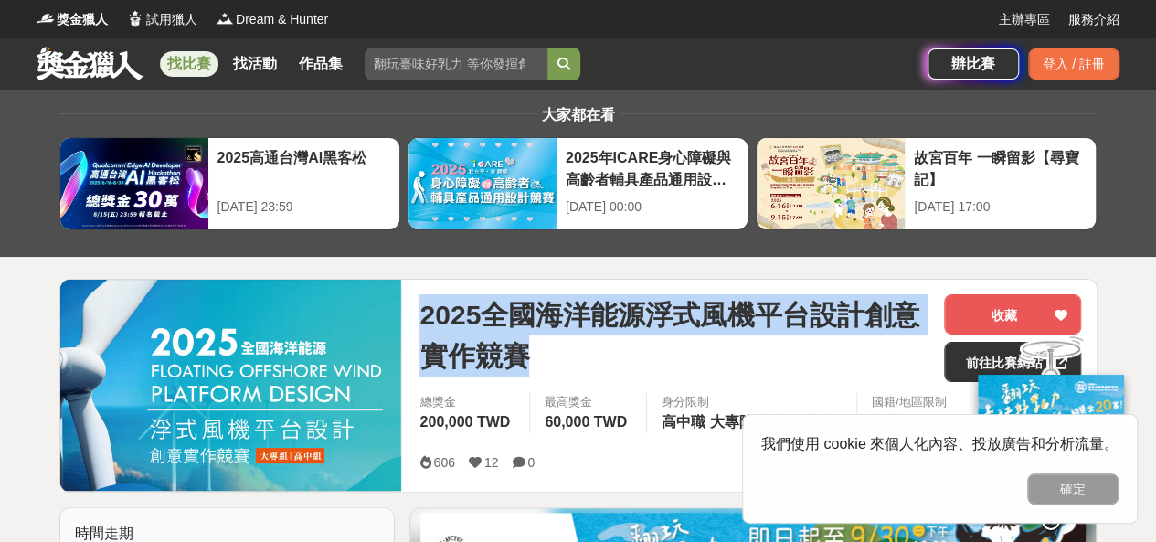
drag, startPoint x: 534, startPoint y: 352, endPoint x: 422, endPoint y: 315, distance: 117.3
click at [422, 315] on span "2025全國海洋能源浮式風機平台設計創意實作競賽" at bounding box center [674, 335] width 510 height 82
copy span "2025全國海洋能源浮式風機平台設計創意實作競賽"
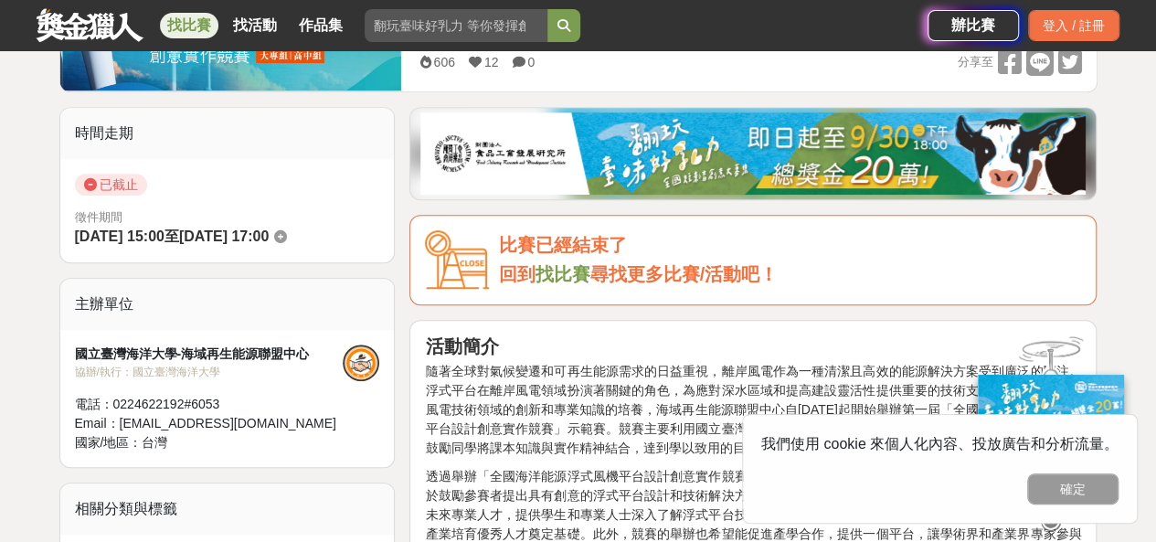
scroll to position [457, 0]
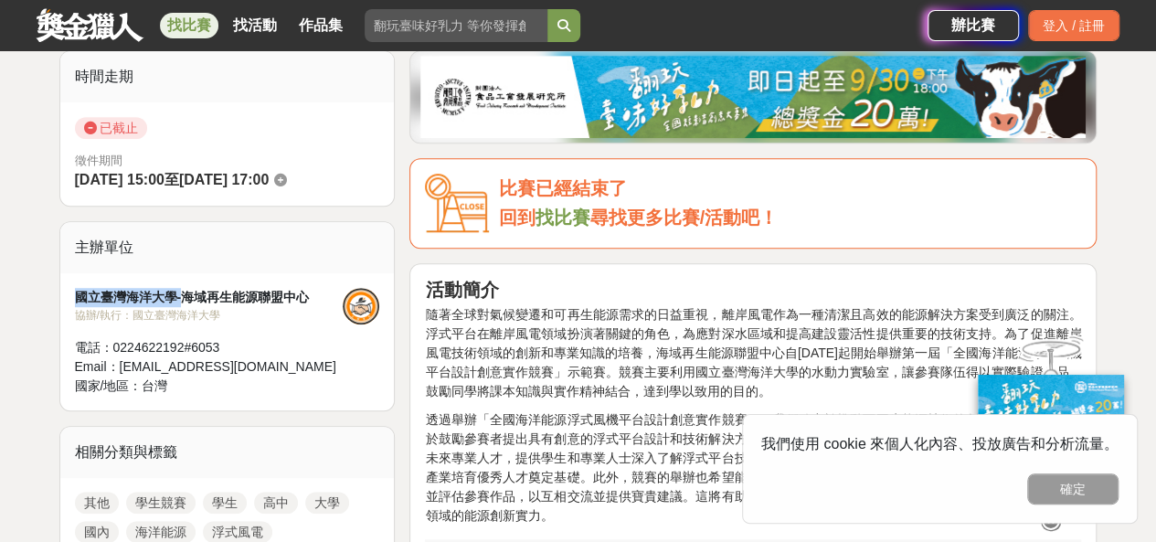
drag, startPoint x: 79, startPoint y: 298, endPoint x: 179, endPoint y: 291, distance: 100.8
click at [179, 291] on div "國立臺灣海洋大學-海域再生能源聯盟中心" at bounding box center [209, 297] width 269 height 19
click at [161, 293] on div "國立臺灣海洋大學-海域再生能源聯盟中心" at bounding box center [209, 297] width 269 height 19
click at [175, 293] on div "國立臺灣海洋大學-海域再生能源聯盟中心" at bounding box center [209, 297] width 269 height 19
drag, startPoint x: 175, startPoint y: 293, endPoint x: 62, endPoint y: 293, distance: 113.3
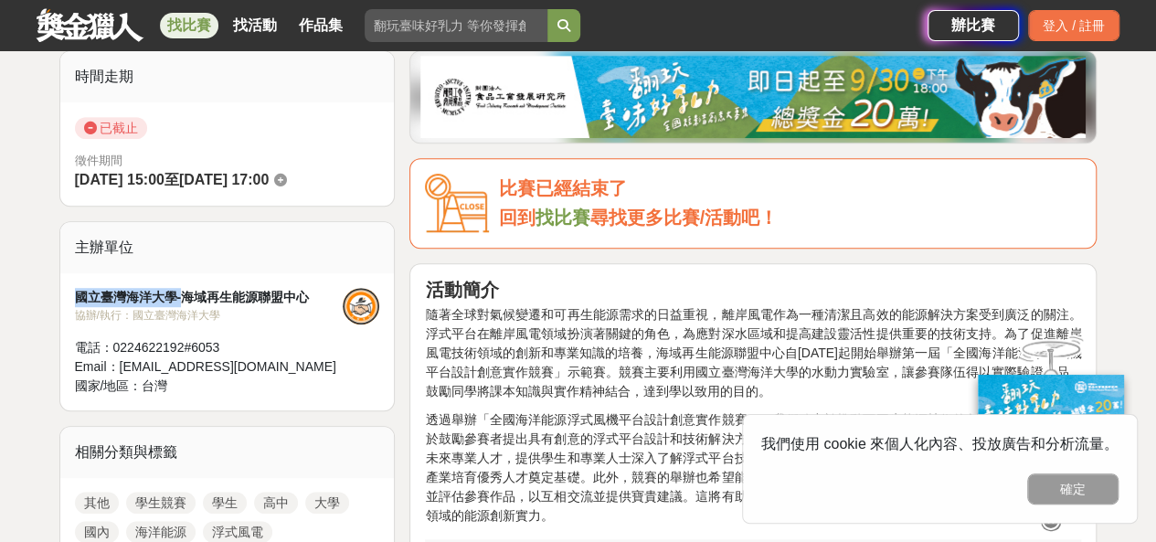
click at [62, 293] on div "國立臺灣海洋大學-海域再生能源聯盟中心 協辦/執行： 國立臺灣海洋大學 電話： 0224622192#6053 Email： [EMAIL_ADDRESS][…" at bounding box center [227, 341] width 334 height 137
click at [75, 291] on div "國立臺灣海洋大學-海域再生能源聯盟中心" at bounding box center [209, 297] width 269 height 19
click at [128, 293] on div "國立臺灣海洋大學-海域再生能源聯盟中心" at bounding box center [209, 297] width 269 height 19
drag, startPoint x: 169, startPoint y: 291, endPoint x: 127, endPoint y: 291, distance: 42.0
click at [79, 288] on div "國立臺灣海洋大學-海域再生能源聯盟中心" at bounding box center [209, 297] width 269 height 19
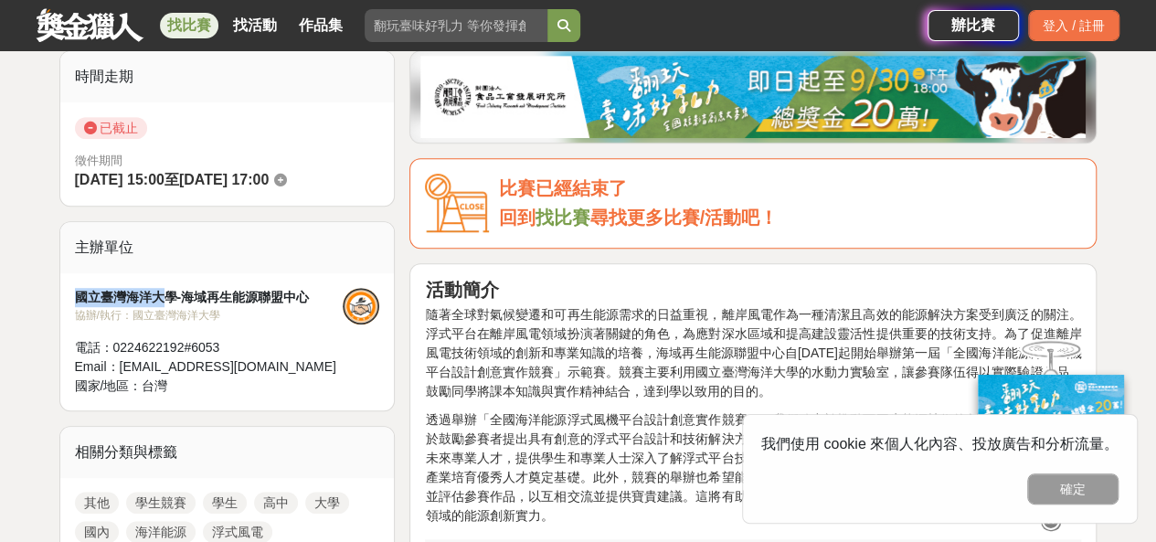
click at [152, 295] on div "國立臺灣海洋大學-海域再生能源聯盟中心" at bounding box center [209, 297] width 269 height 19
drag, startPoint x: 175, startPoint y: 294, endPoint x: 76, endPoint y: 290, distance: 99.7
click at [76, 290] on div "國立臺灣海洋大學-海域再生能源聯盟中心" at bounding box center [209, 297] width 269 height 19
copy div "國立臺灣海洋大學"
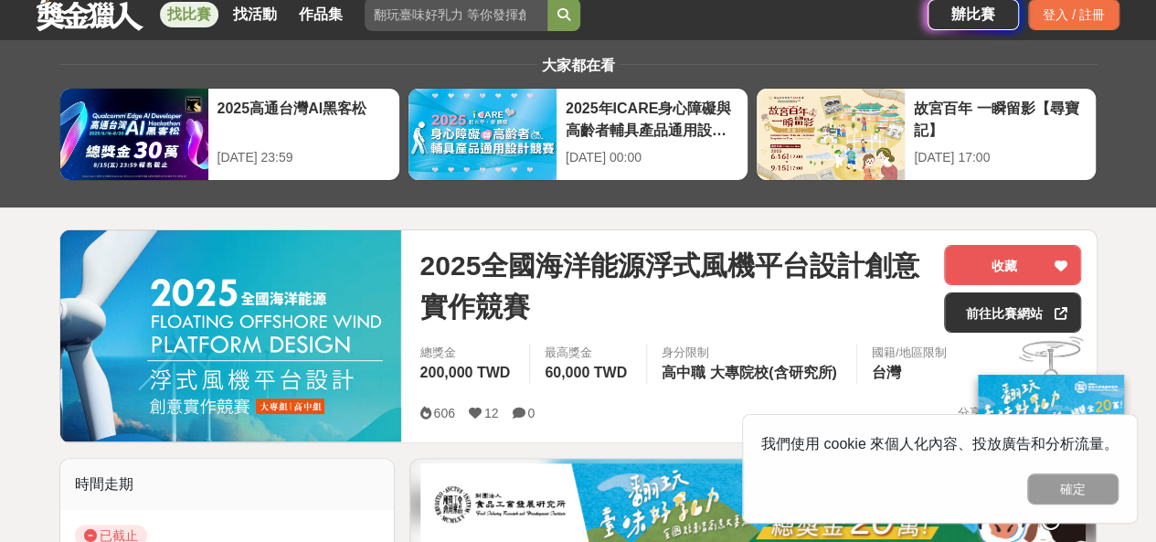
scroll to position [91, 0]
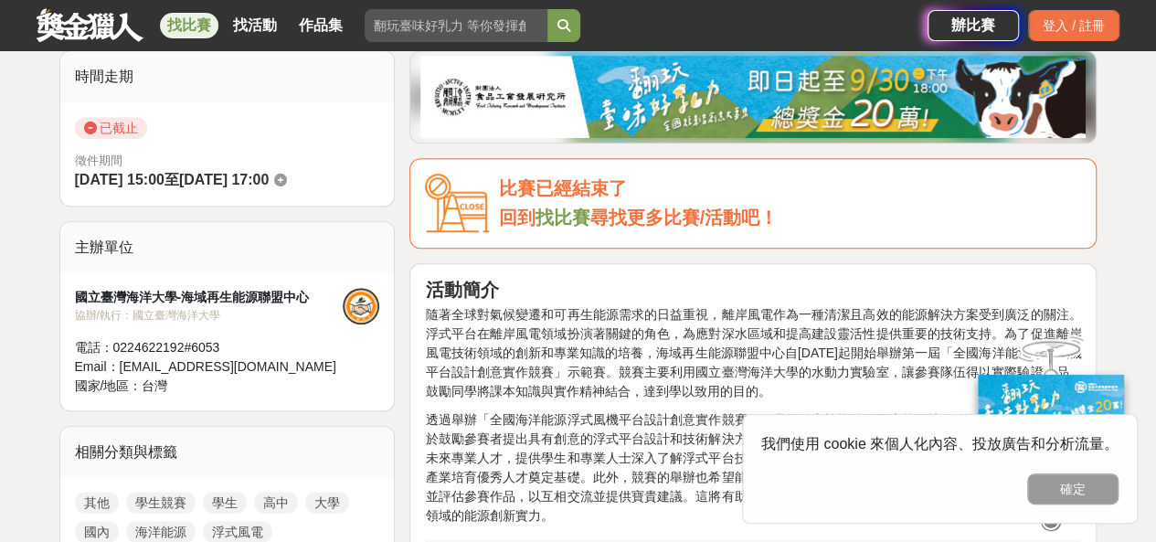
click at [299, 330] on div "國立臺灣海洋大學-海域再生能源聯盟中心 協辦/執行： 國立臺灣海洋大學 電話： 0224622192#6053 Email： [EMAIL_ADDRESS][…" at bounding box center [209, 342] width 269 height 108
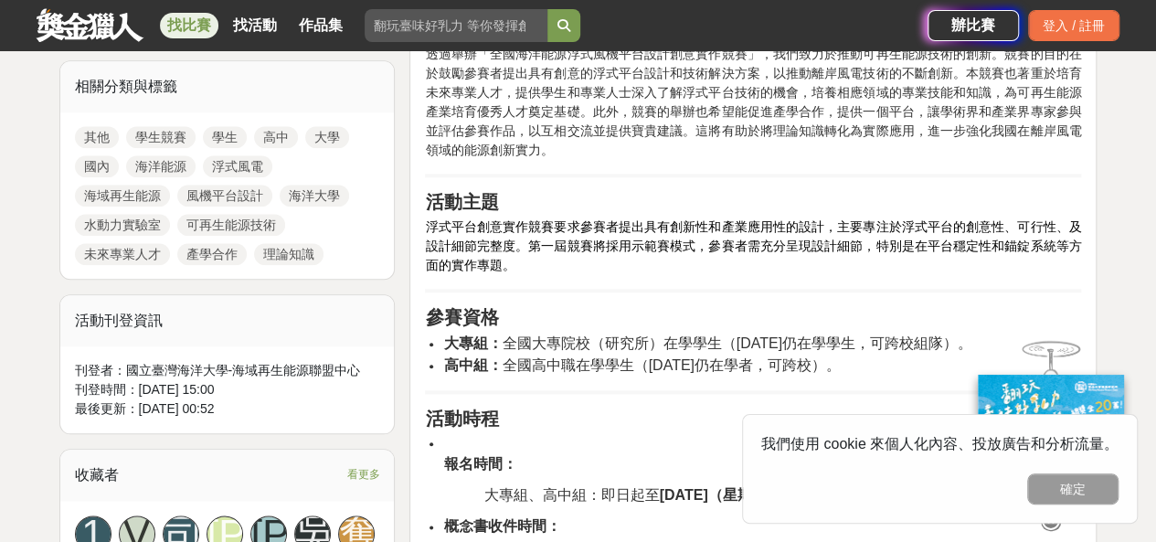
scroll to position [914, 0]
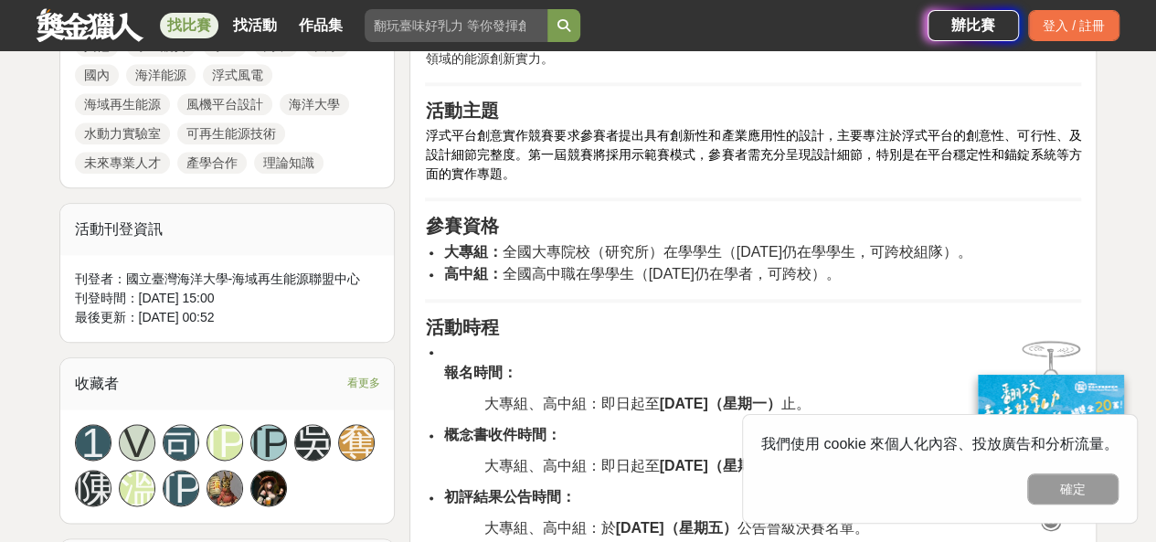
click at [354, 379] on span "看更多" at bounding box center [362, 383] width 33 height 20
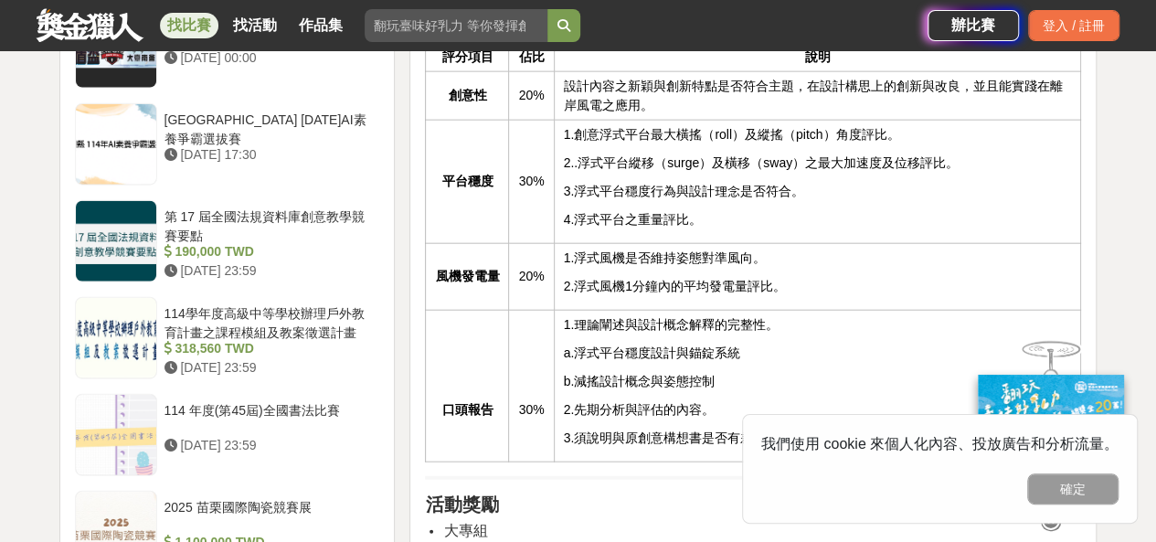
scroll to position [2102, 0]
